Goal: Use online tool/utility: Utilize a website feature to perform a specific function

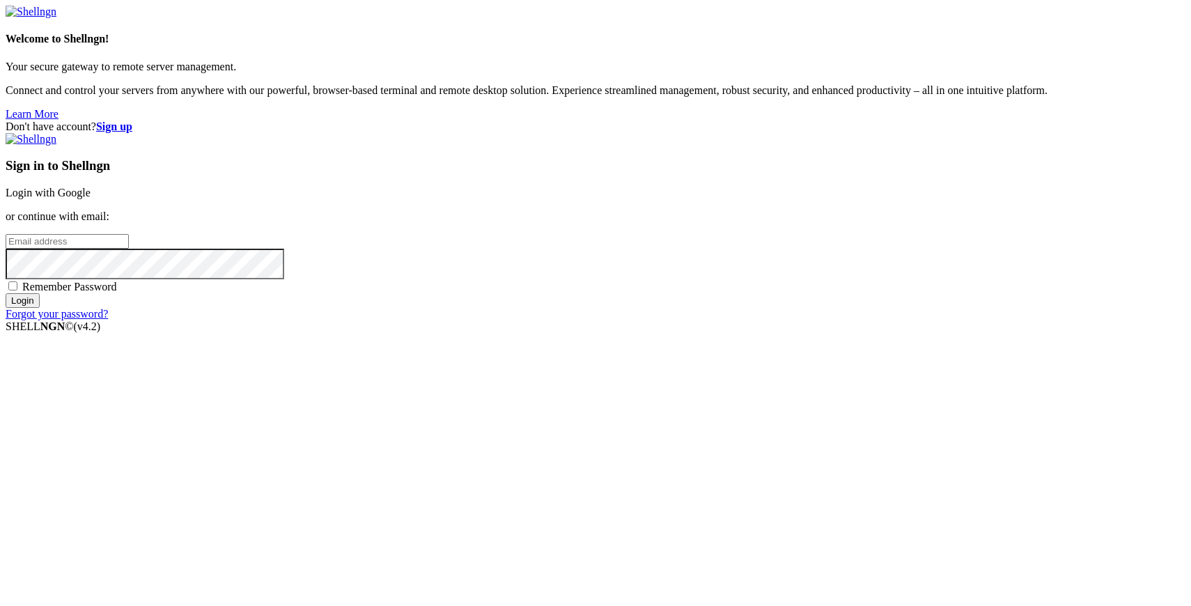
type input "[PERSON_NAME][EMAIL_ADDRESS][DOMAIN_NAME]"
click at [40, 308] on input "Login" at bounding box center [23, 300] width 34 height 15
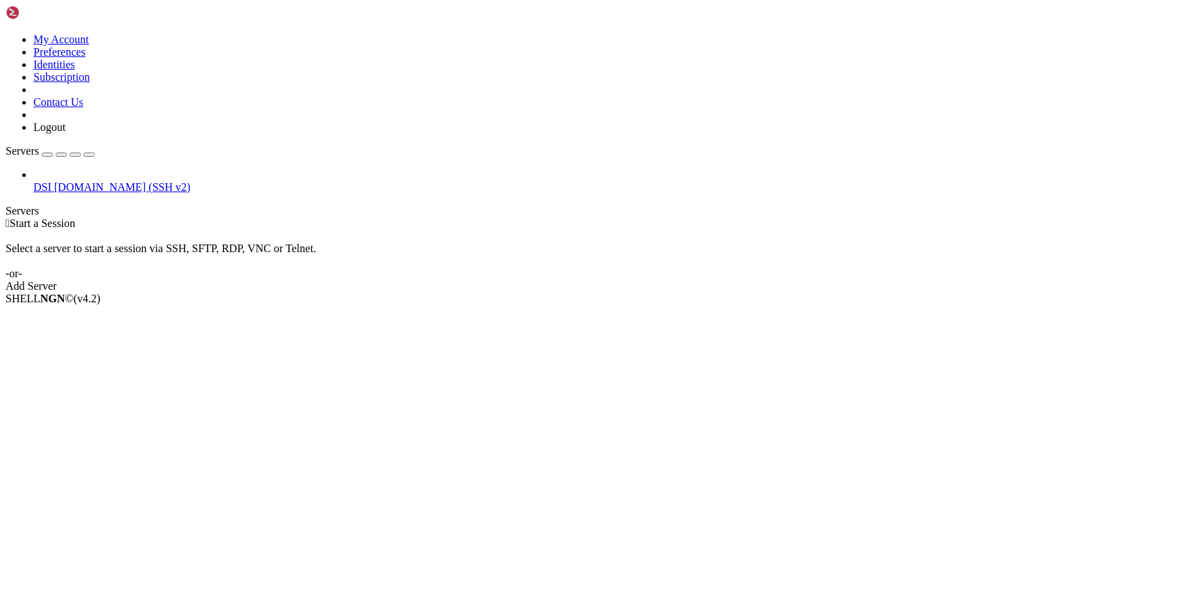
click at [52, 181] on span "DSI" at bounding box center [42, 187] width 18 height 12
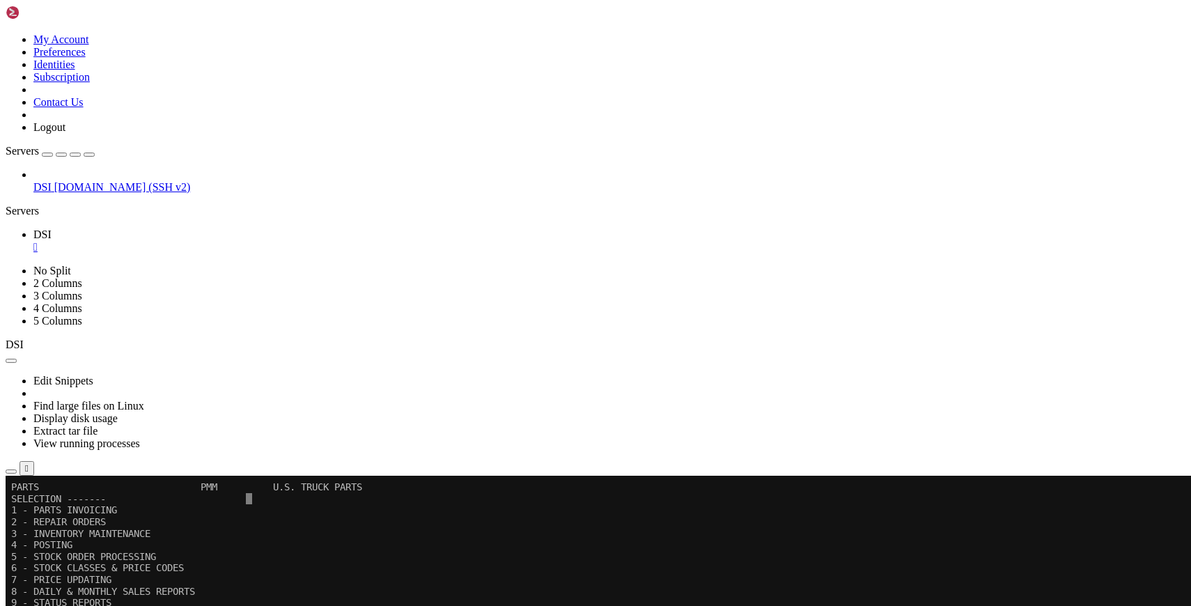
click at [89, 155] on icon "button" at bounding box center [89, 155] width 0 height 0
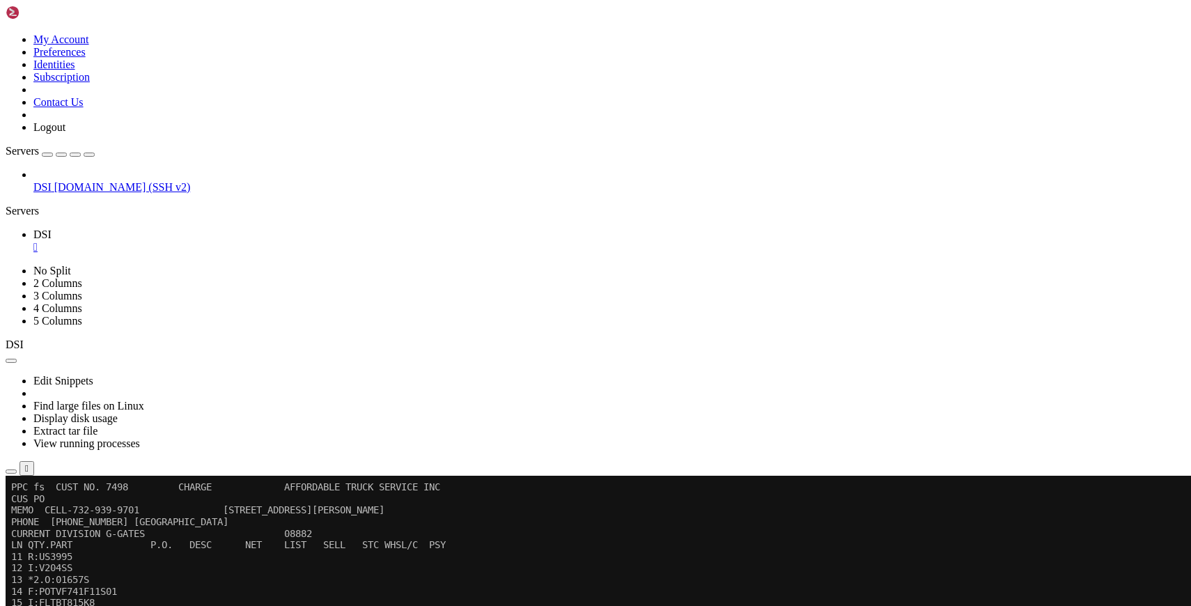
drag, startPoint x: 393, startPoint y: 656, endPoint x: 451, endPoint y: 656, distance: 57.8
